Goal: Information Seeking & Learning: Compare options

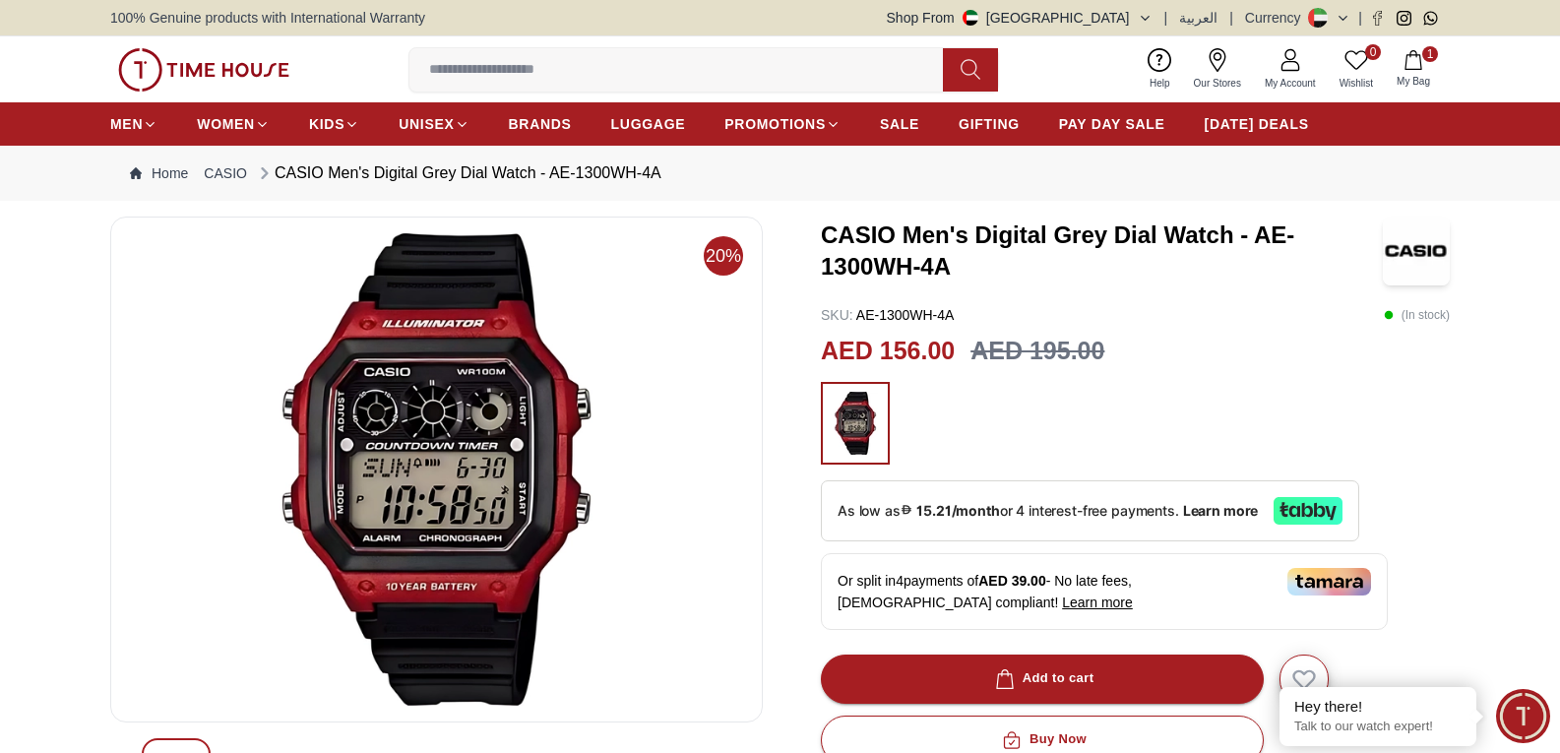
click at [1413, 261] on img at bounding box center [1416, 250] width 67 height 69
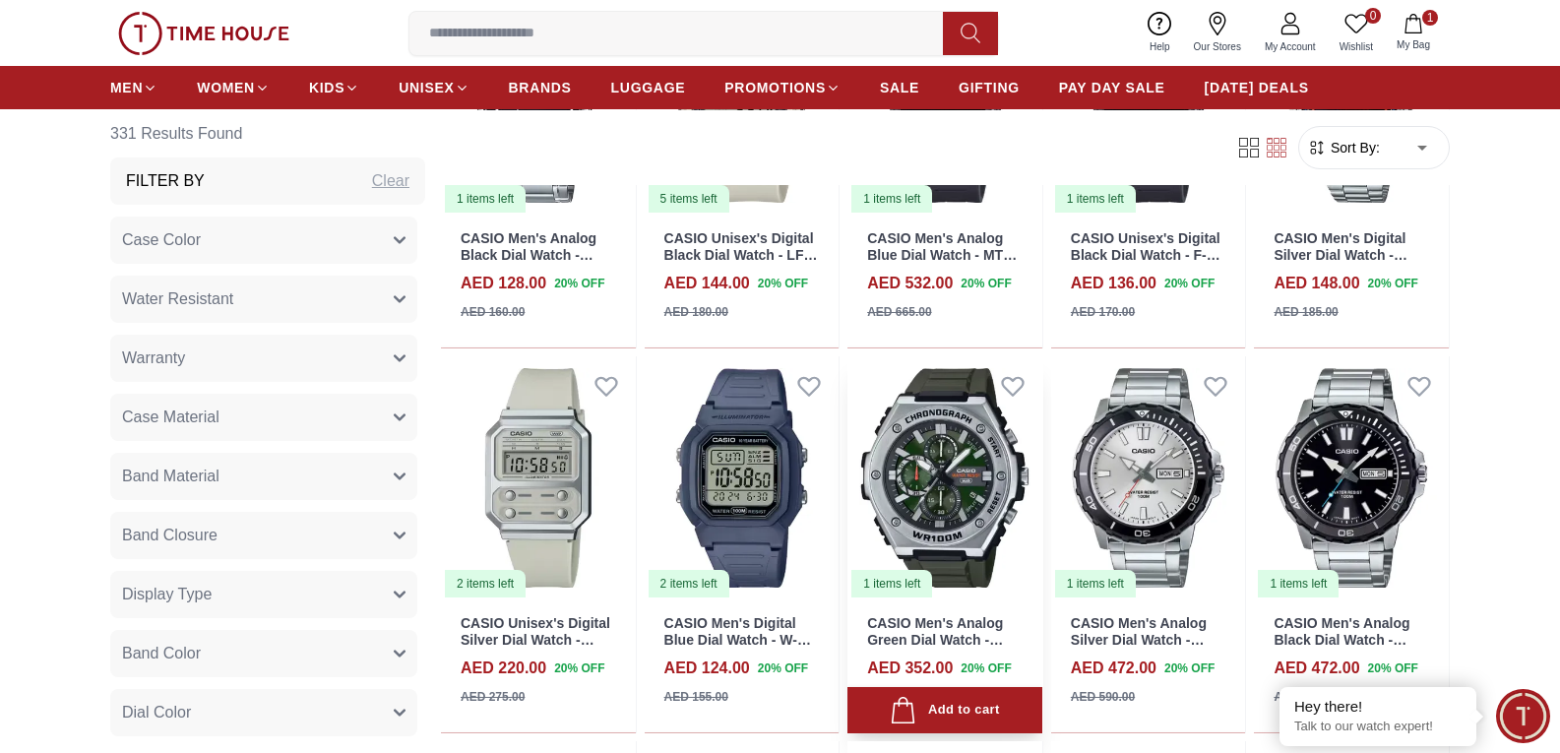
scroll to position [1771, 0]
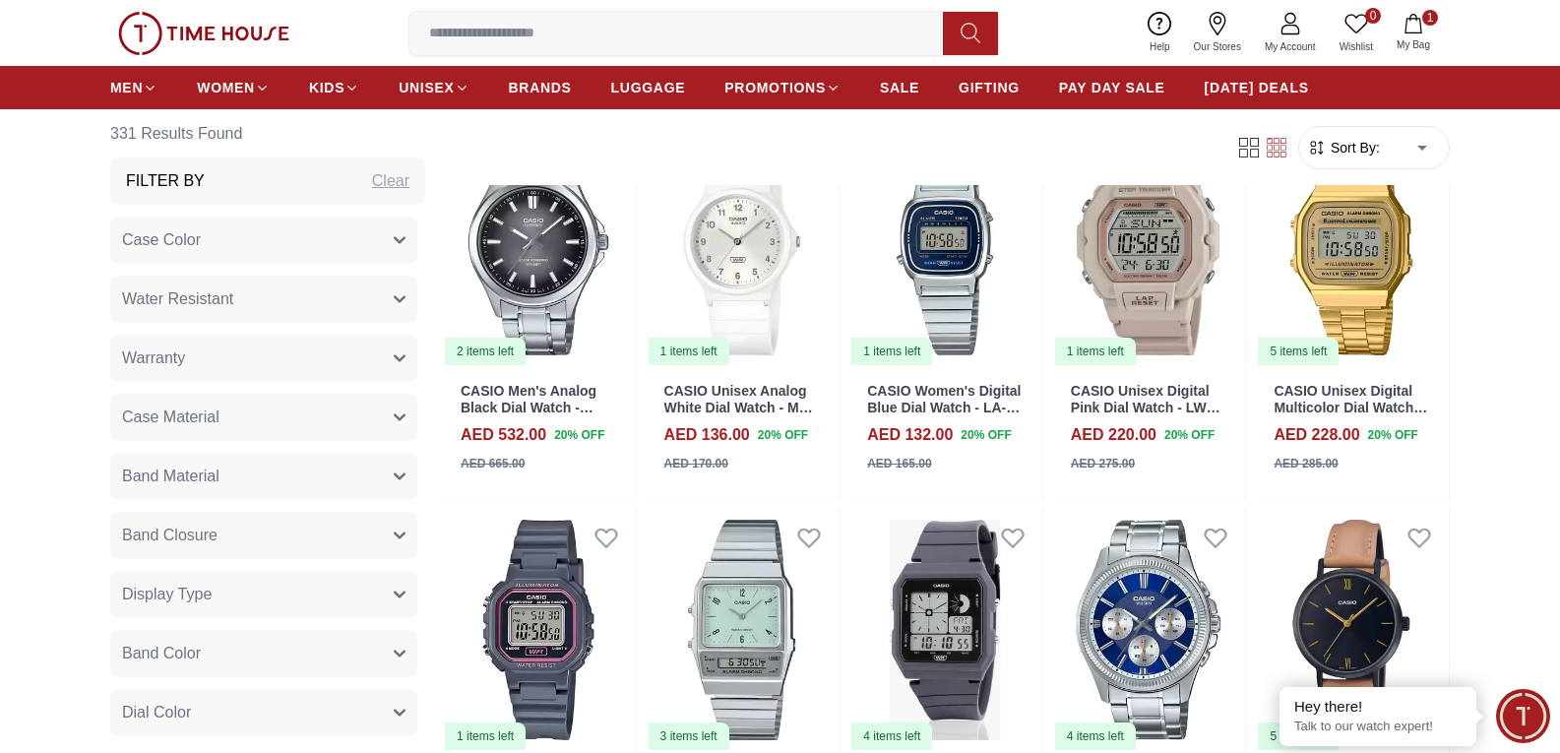
scroll to position [3444, 0]
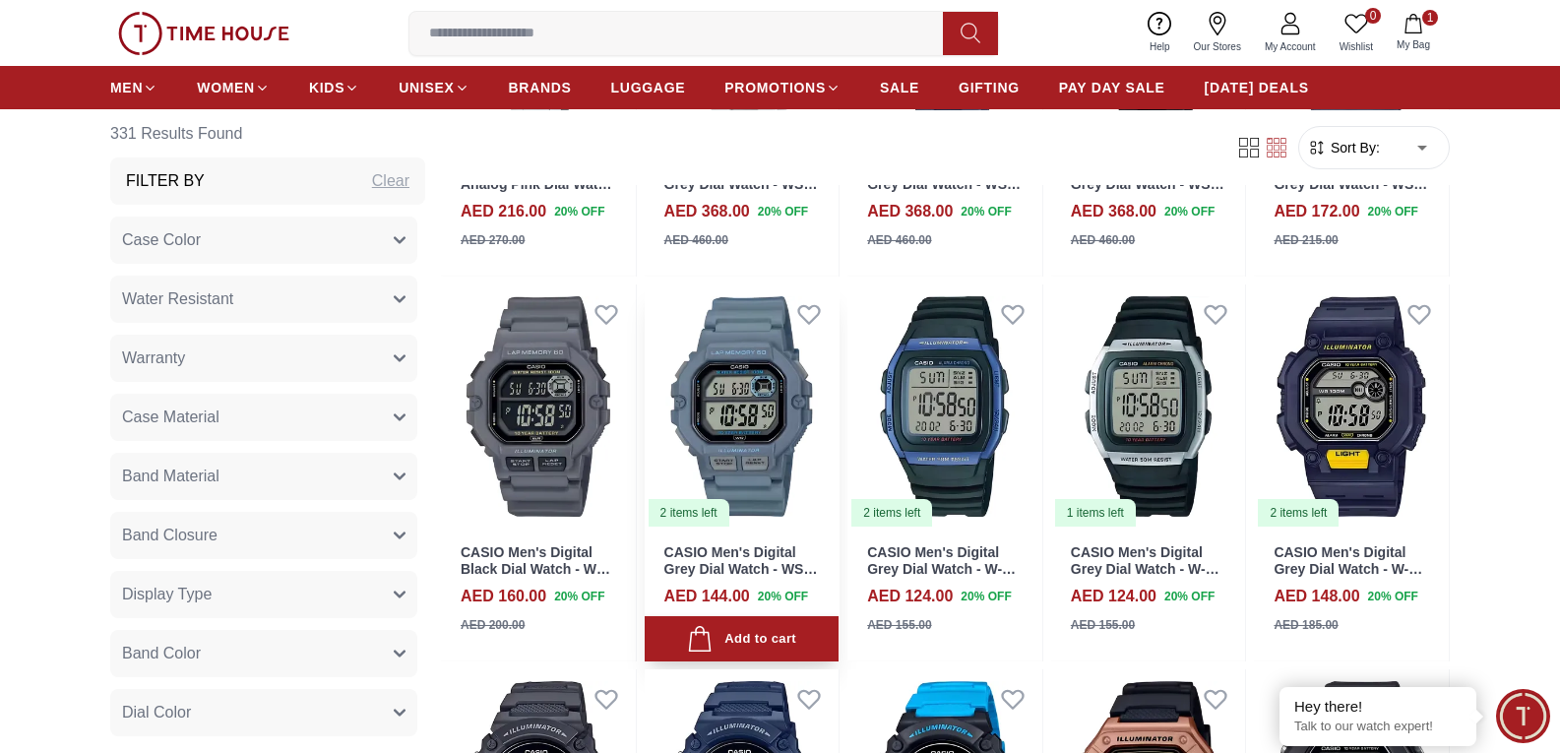
scroll to position [4920, 0]
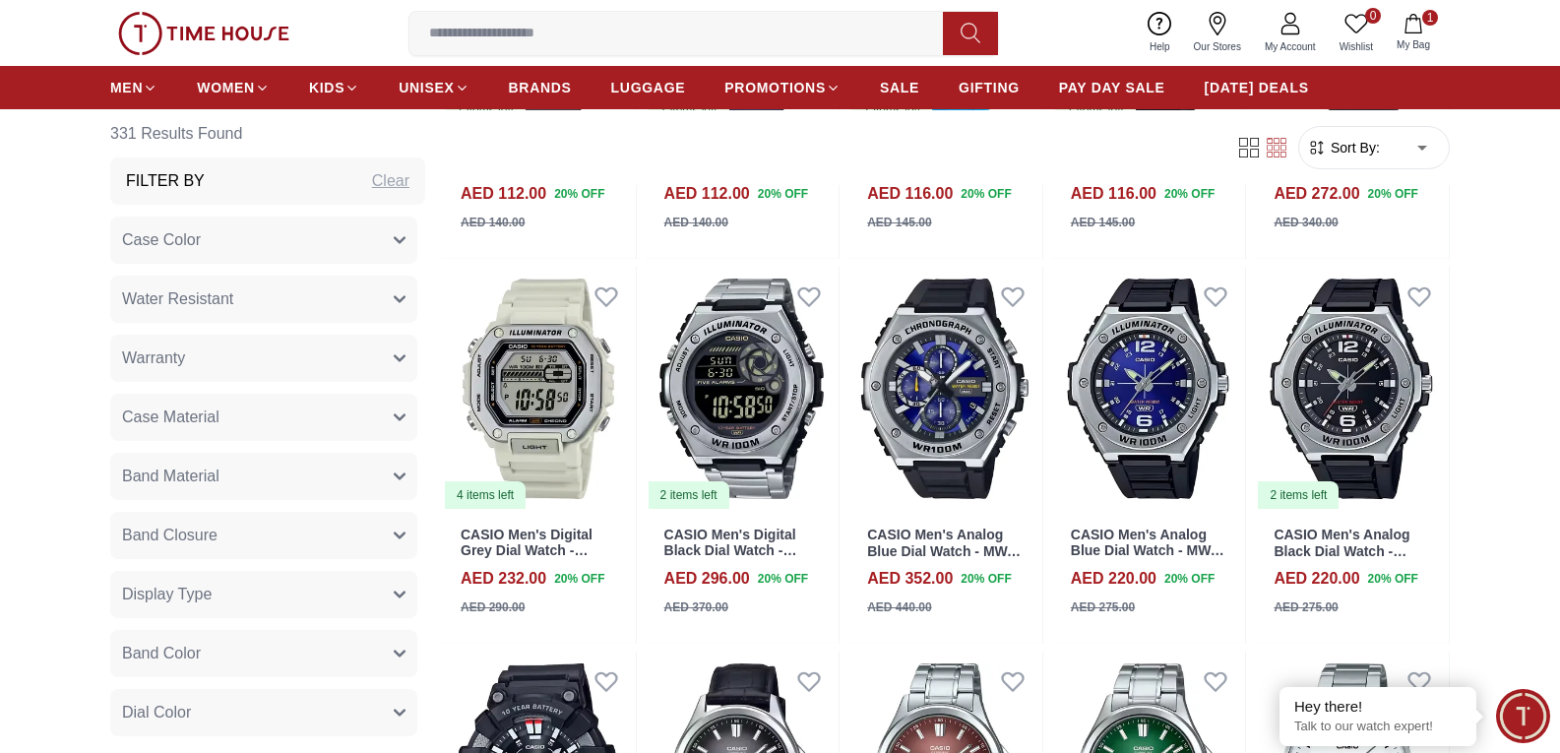
scroll to position [5511, 0]
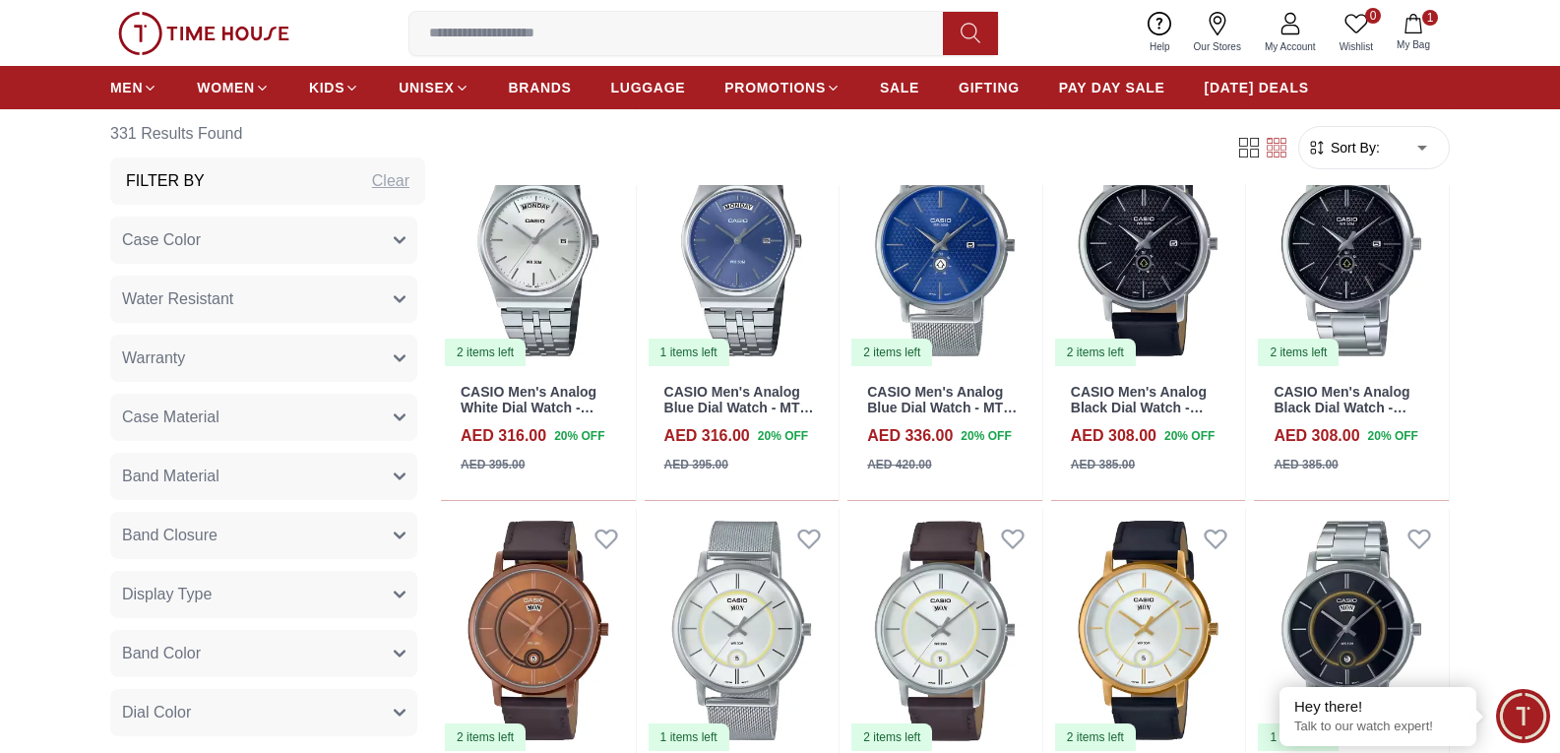
scroll to position [7676, 0]
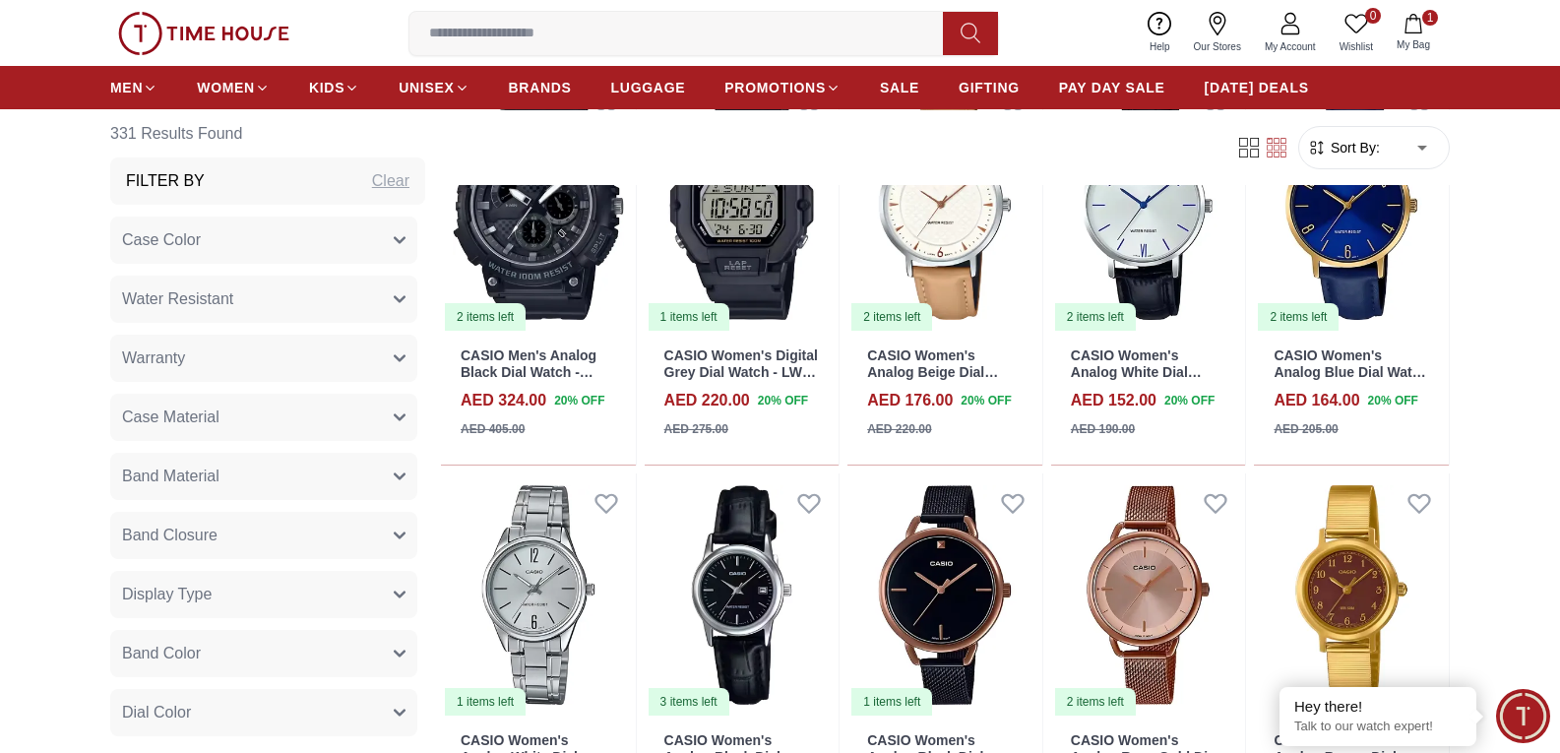
scroll to position [8660, 0]
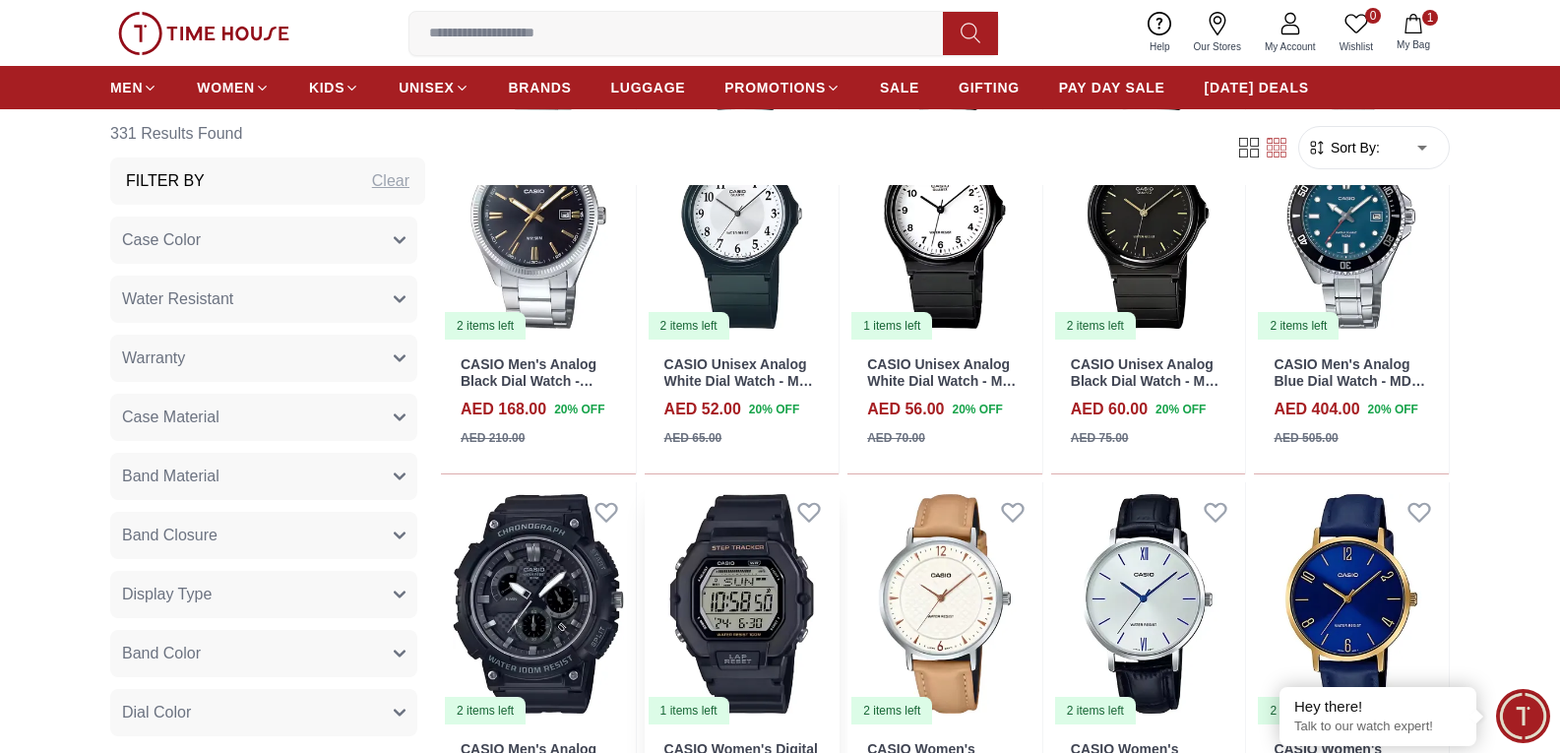
click at [710, 584] on img at bounding box center [742, 603] width 195 height 243
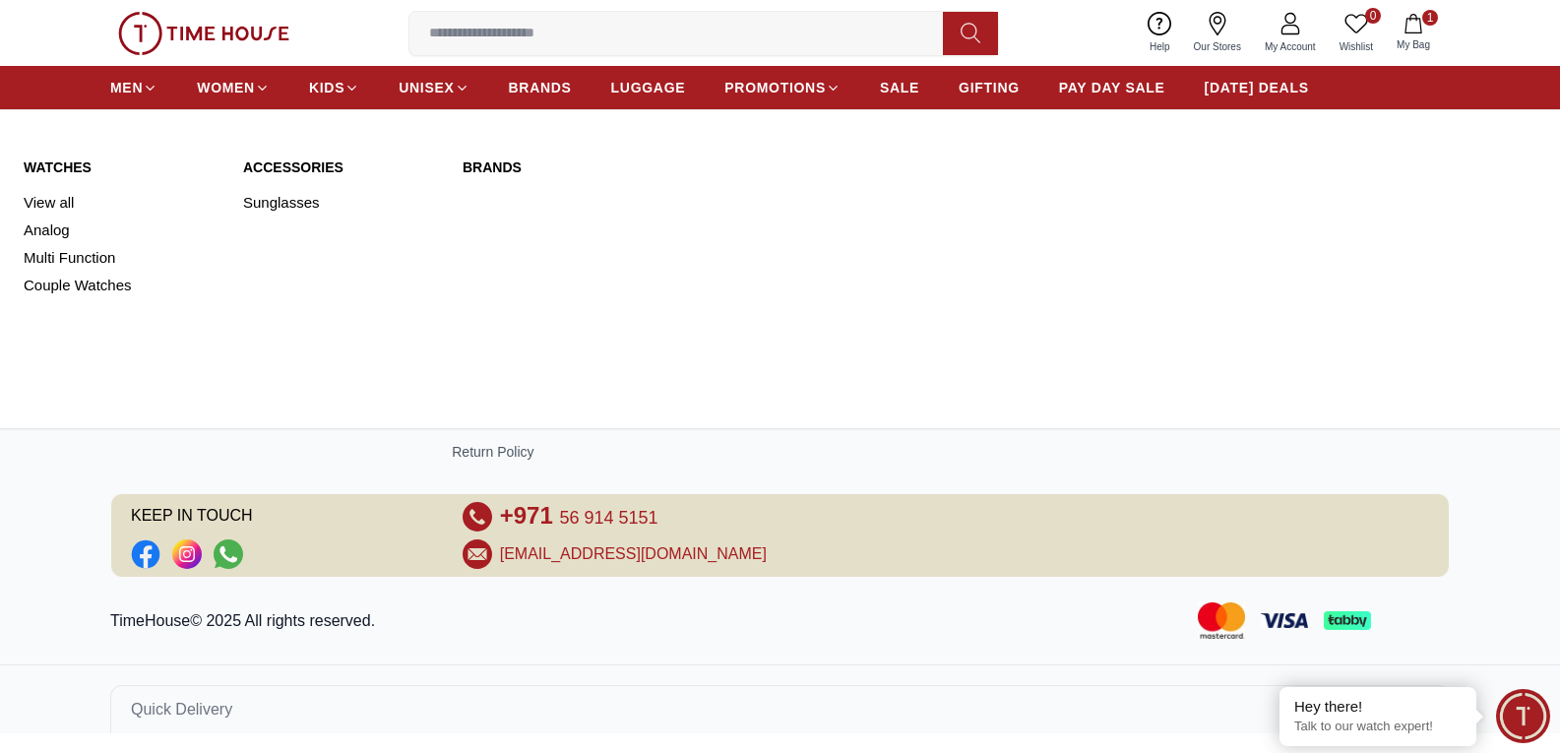
scroll to position [10339, 0]
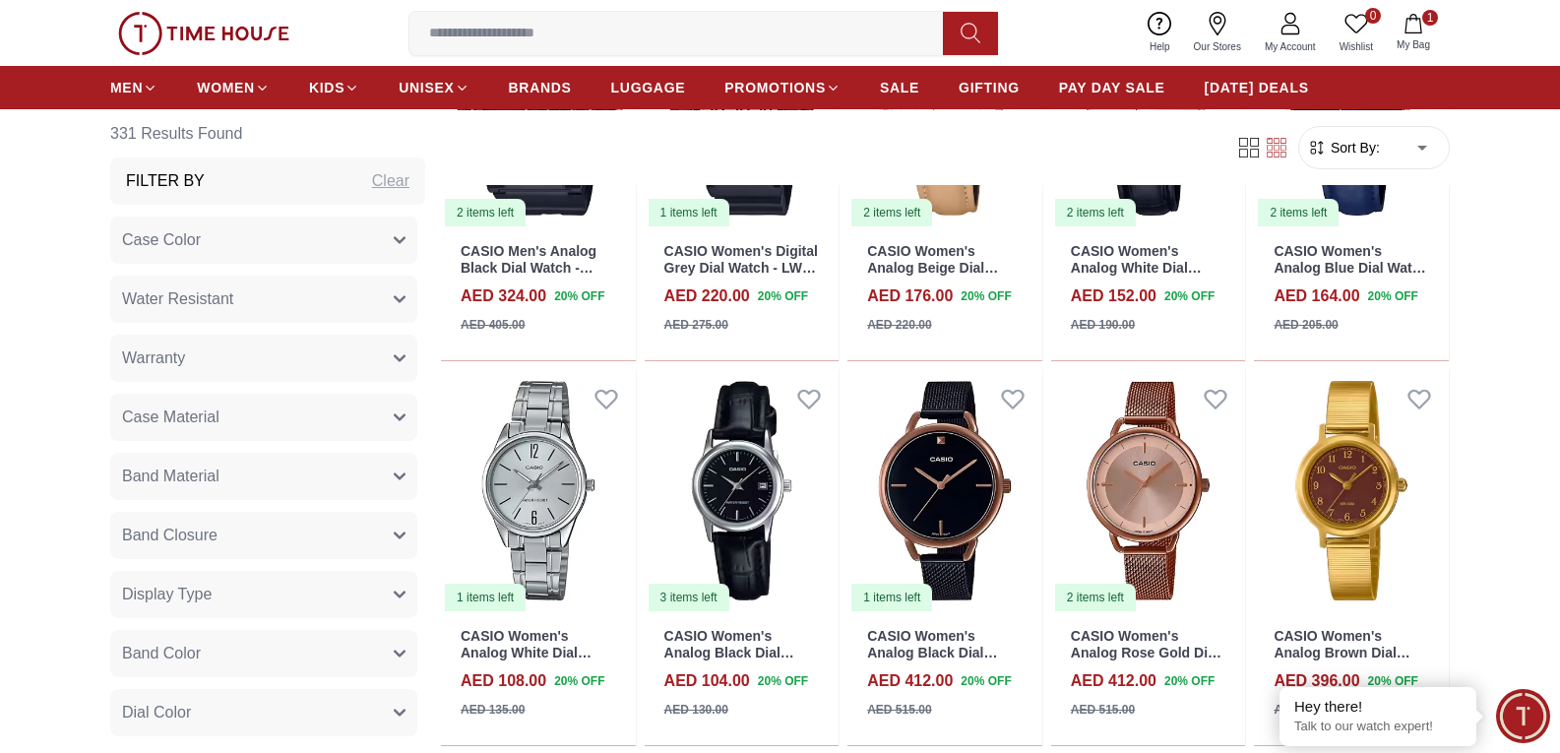
scroll to position [8764, 0]
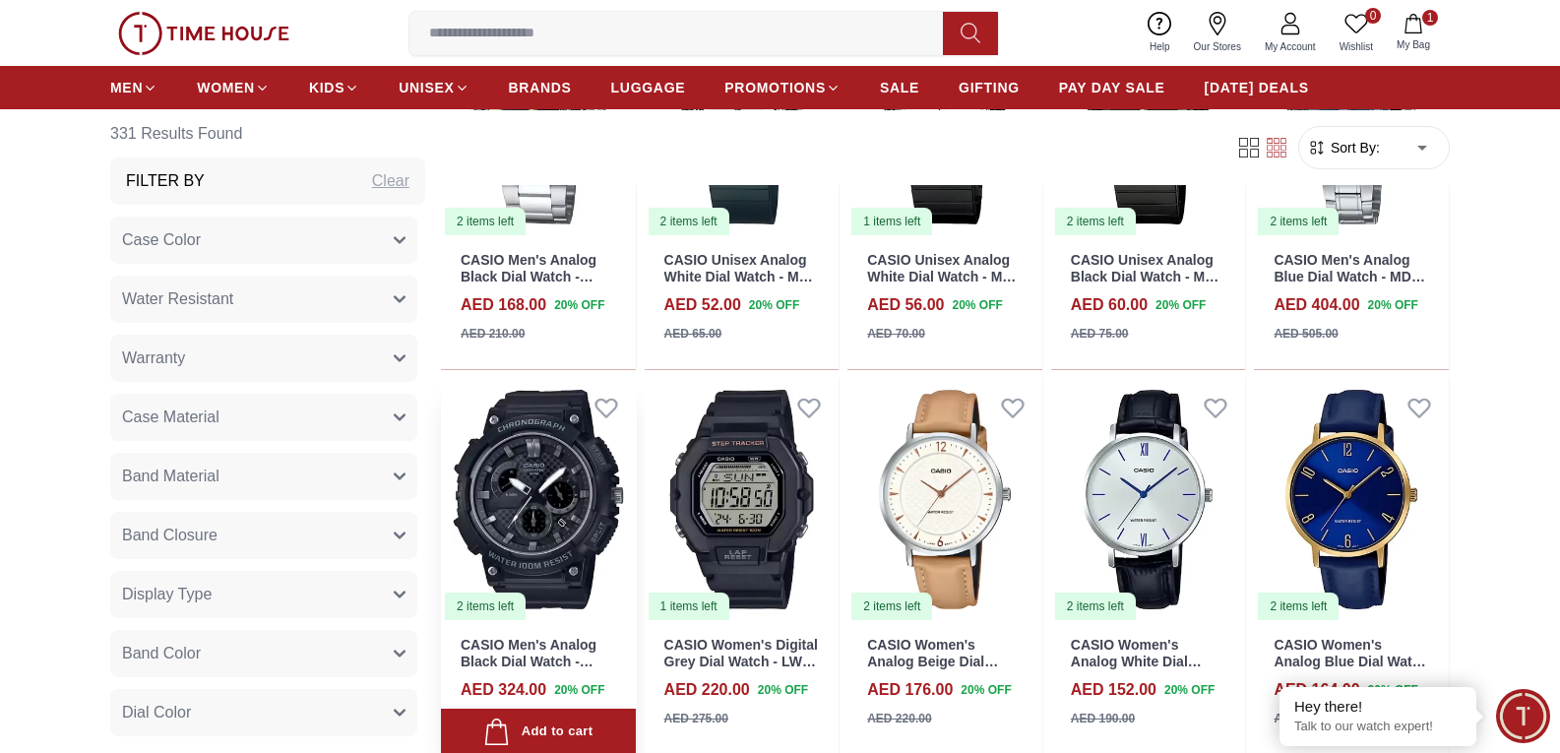
click at [567, 511] on img at bounding box center [538, 499] width 195 height 243
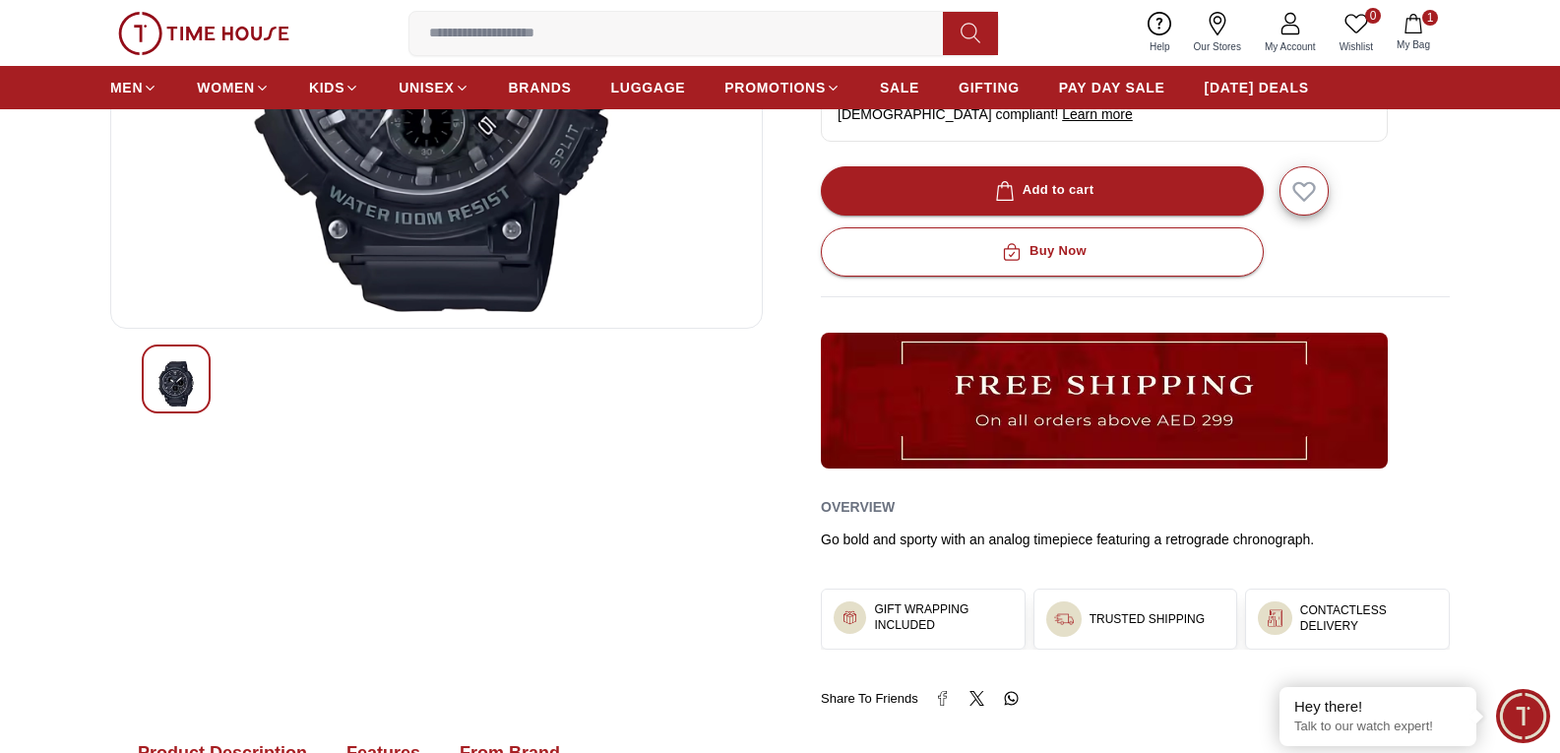
scroll to position [689, 0]
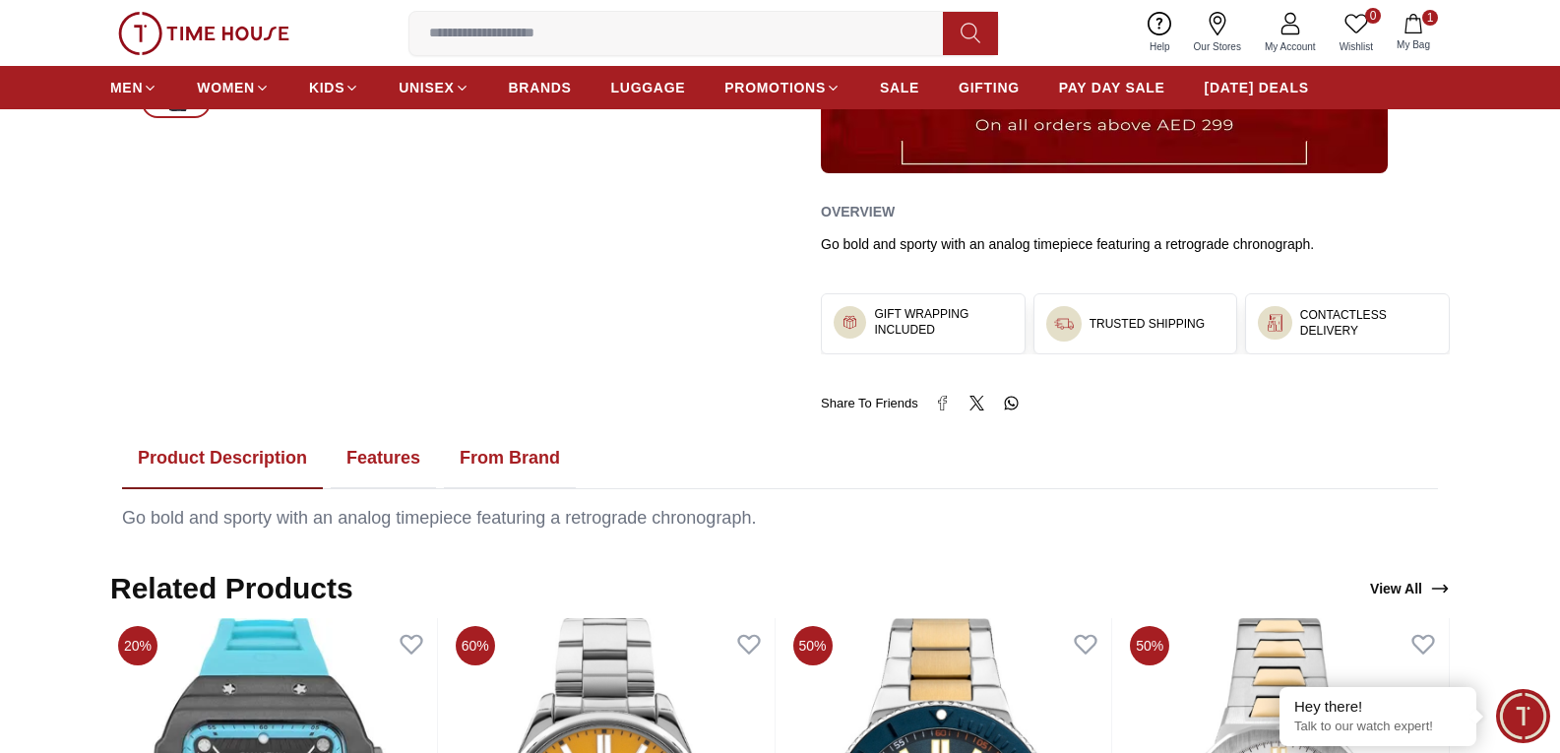
click at [383, 464] on button "Features" at bounding box center [383, 458] width 105 height 61
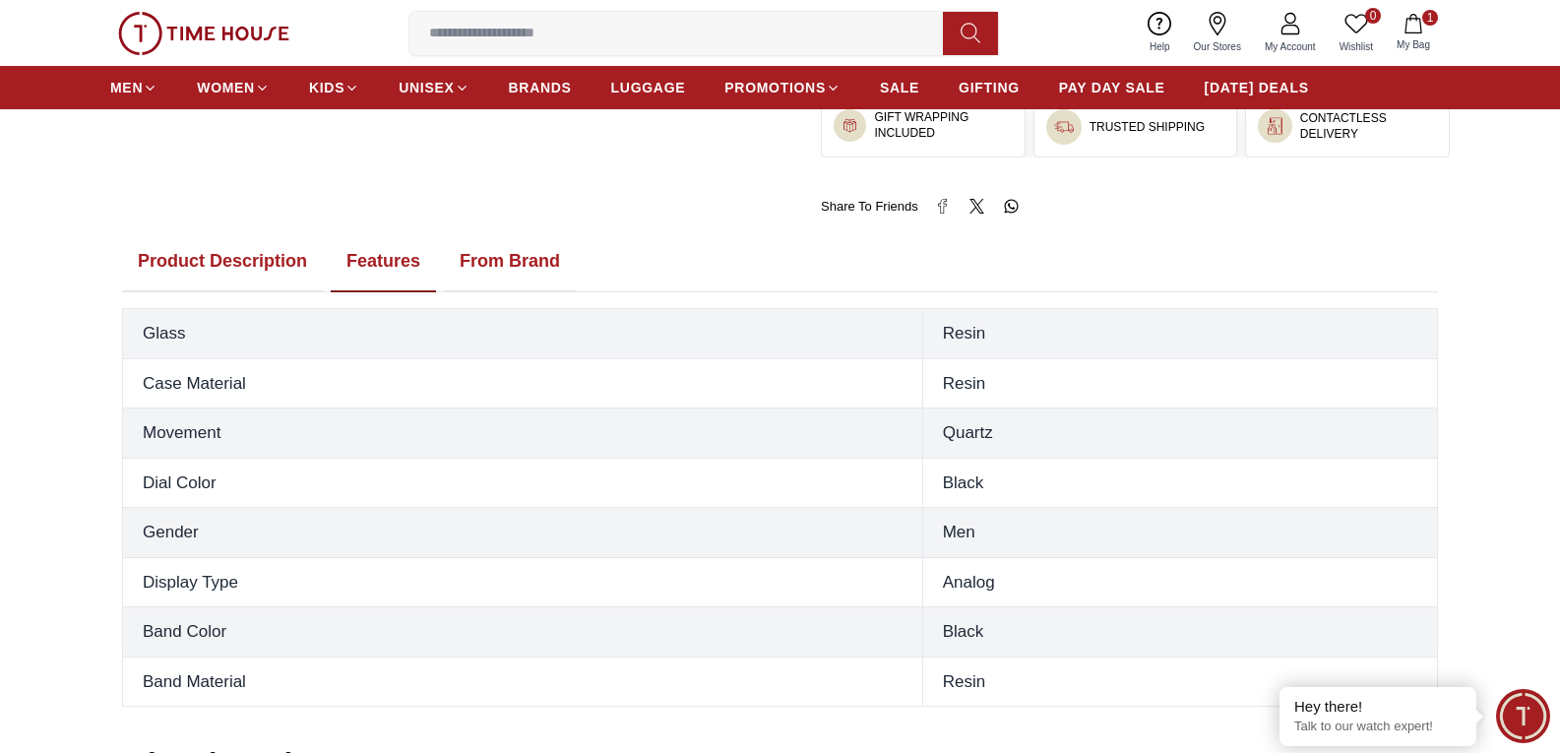
scroll to position [984, 0]
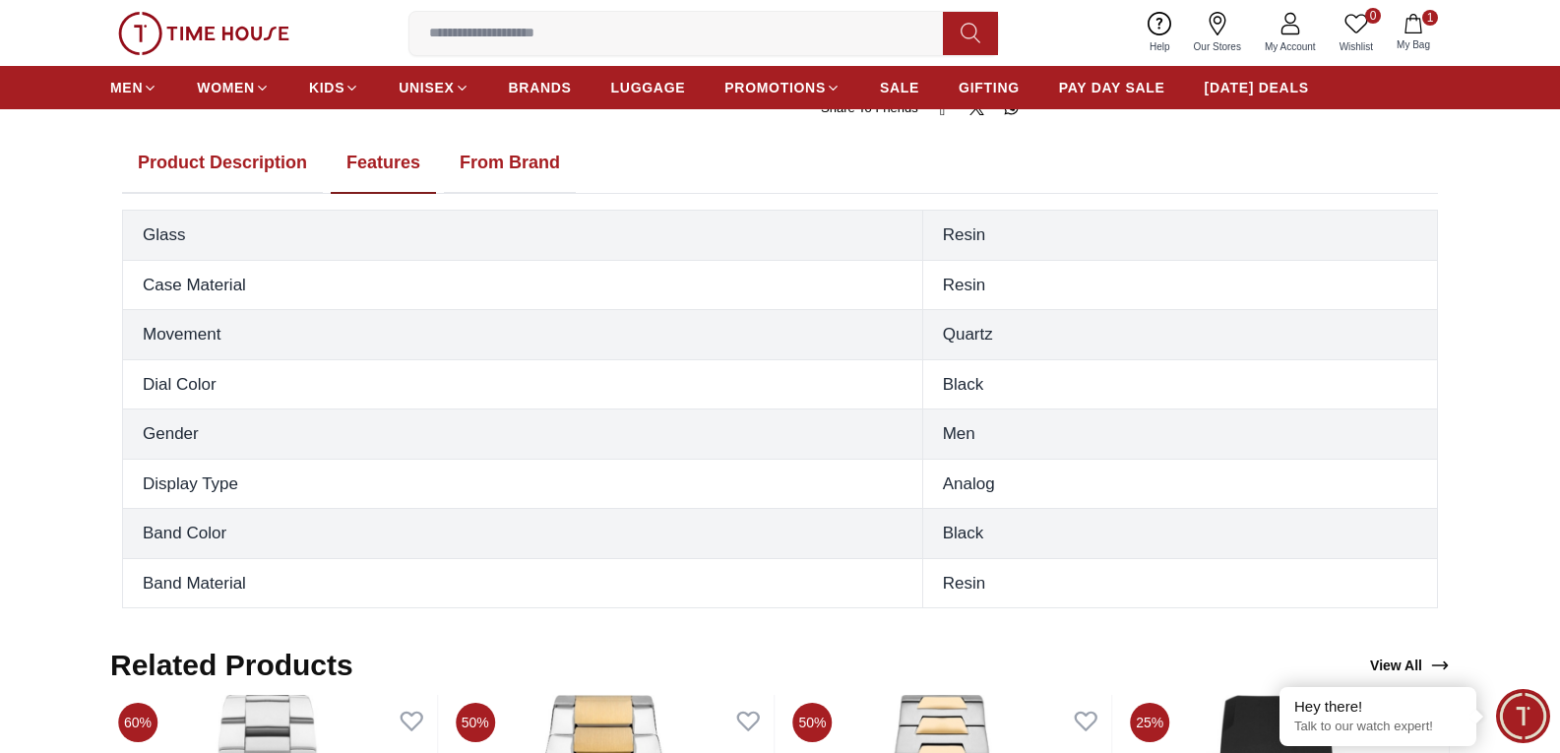
click at [518, 153] on button "From Brand" at bounding box center [510, 163] width 132 height 61
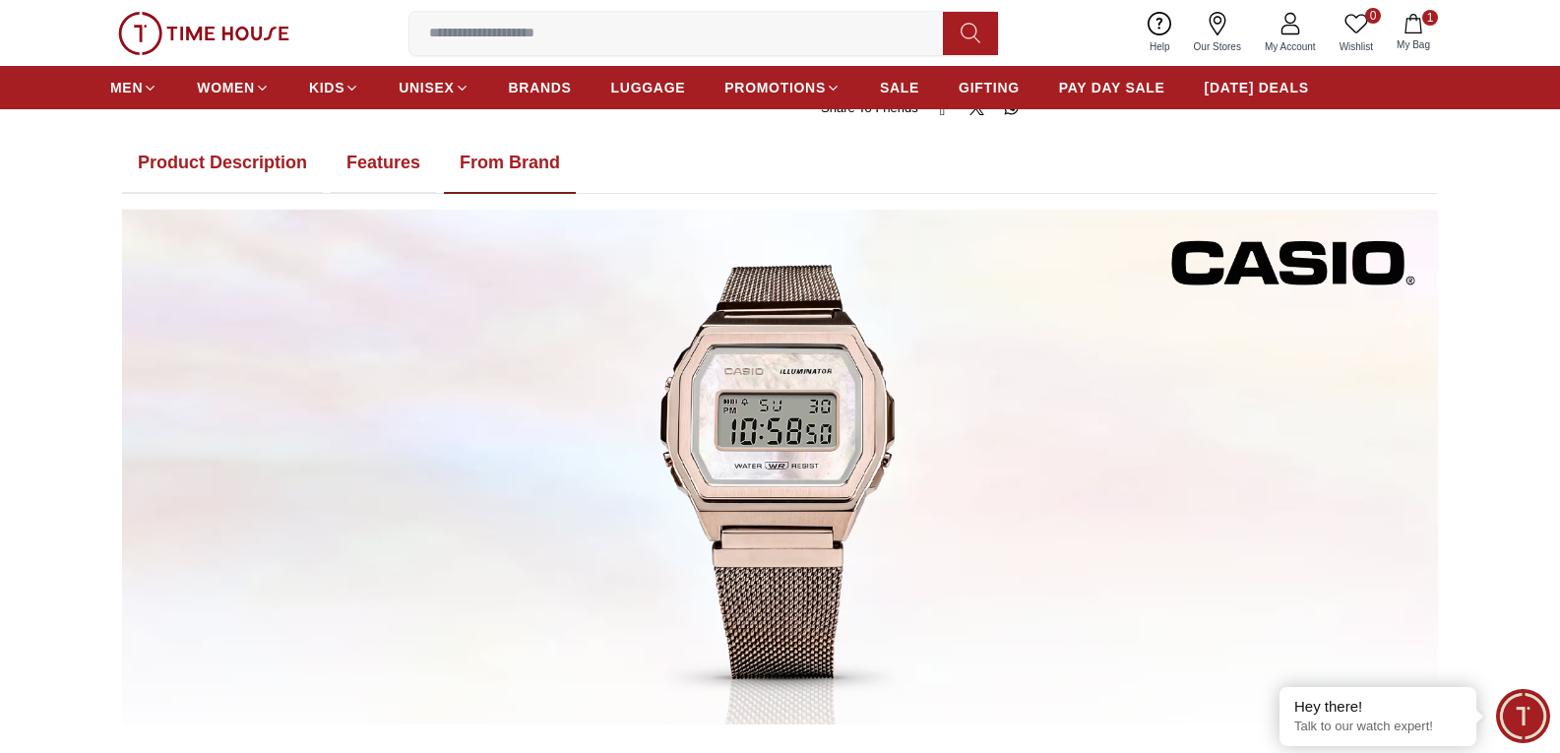
click at [304, 152] on button "Product Description" at bounding box center [222, 163] width 201 height 61
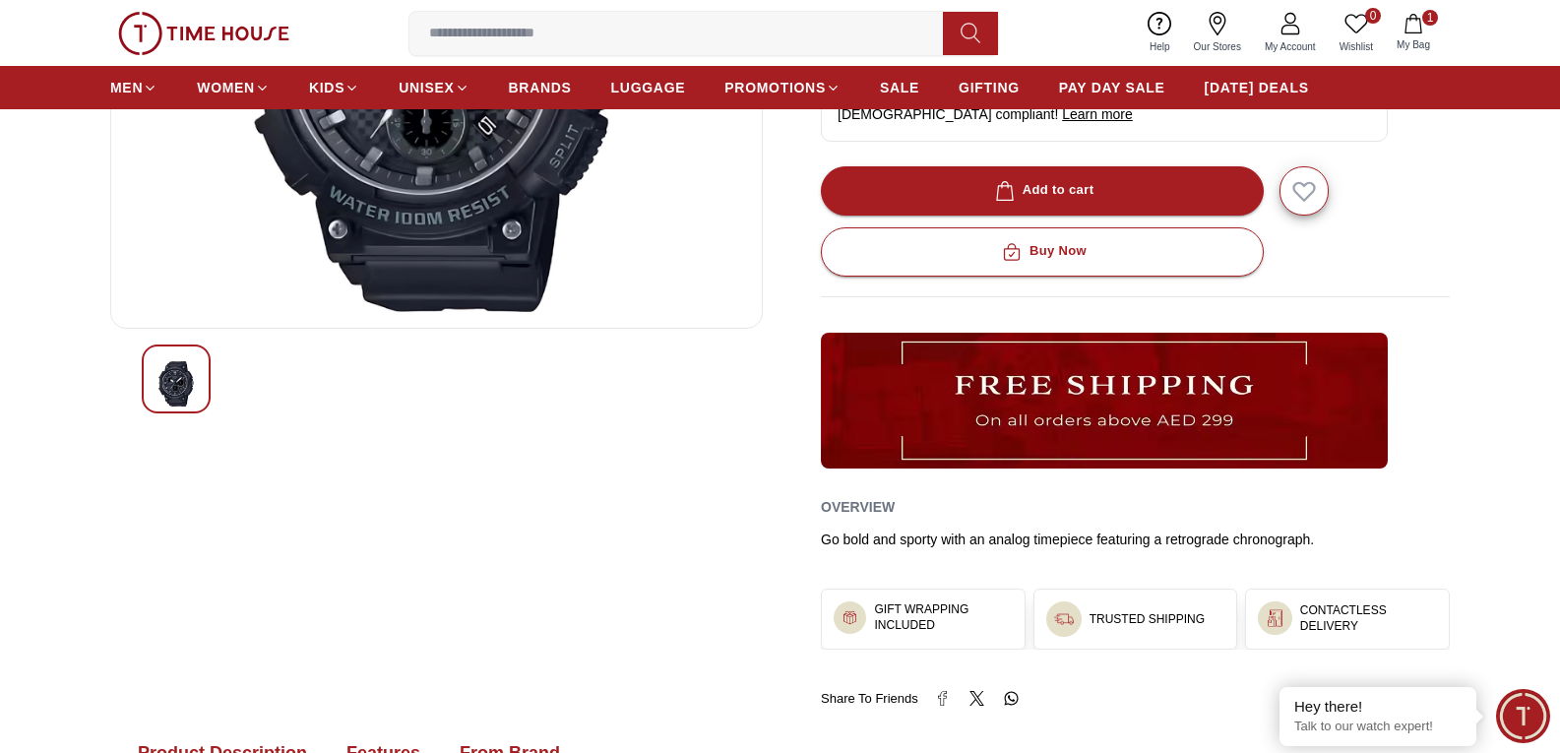
scroll to position [0, 0]
